Goal: Navigation & Orientation: Find specific page/section

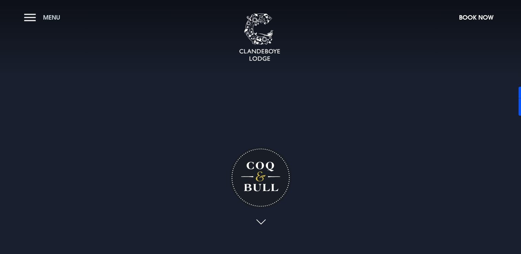
click at [34, 17] on button "Menu" at bounding box center [44, 17] width 40 height 15
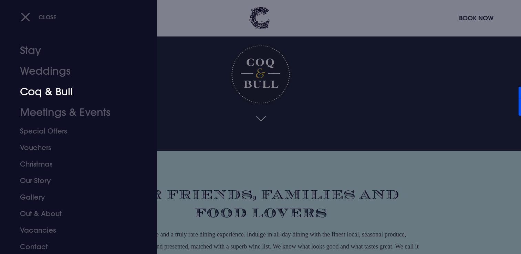
scroll to position [4, 0]
click at [55, 93] on link "Coq & Bull" at bounding box center [74, 91] width 109 height 21
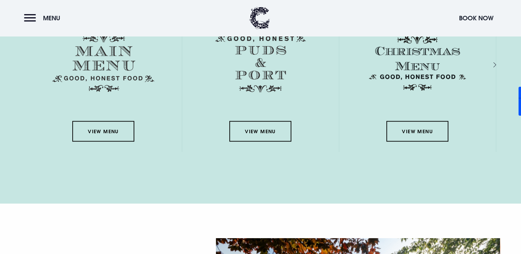
scroll to position [1102, 0]
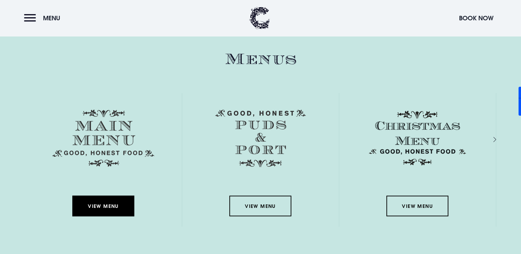
click at [97, 206] on link "View Menu" at bounding box center [103, 206] width 62 height 21
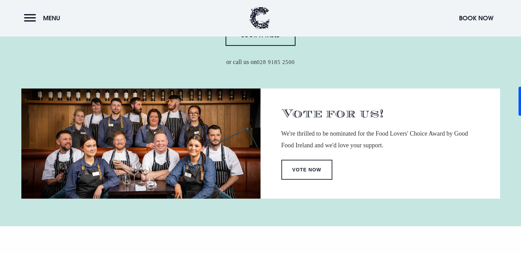
scroll to position [344, 0]
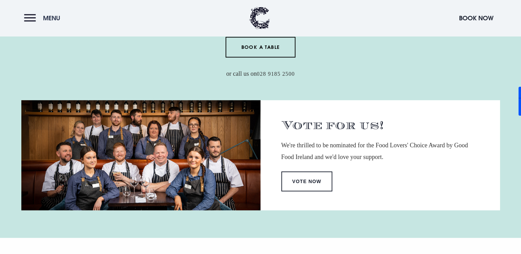
click at [31, 19] on button "Menu" at bounding box center [44, 18] width 40 height 15
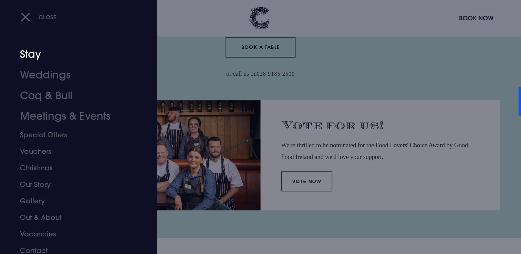
click at [33, 55] on link "Stay" at bounding box center [74, 54] width 109 height 21
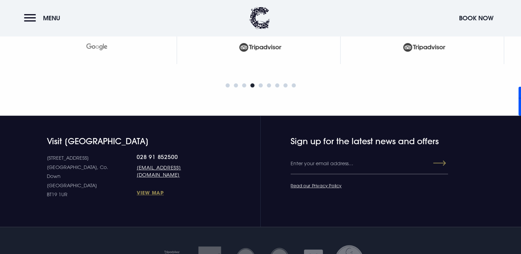
scroll to position [2900, 0]
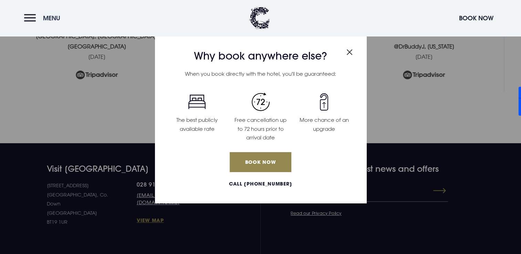
click at [25, 17] on button "Menu" at bounding box center [44, 18] width 40 height 15
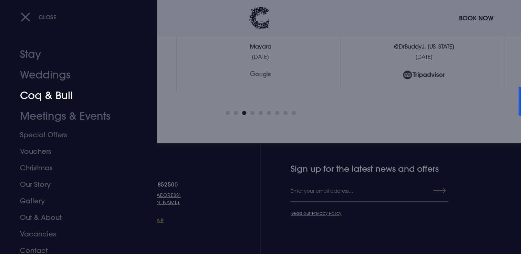
click at [65, 94] on link "Coq & Bull" at bounding box center [74, 95] width 109 height 21
